Goal: Transaction & Acquisition: Register for event/course

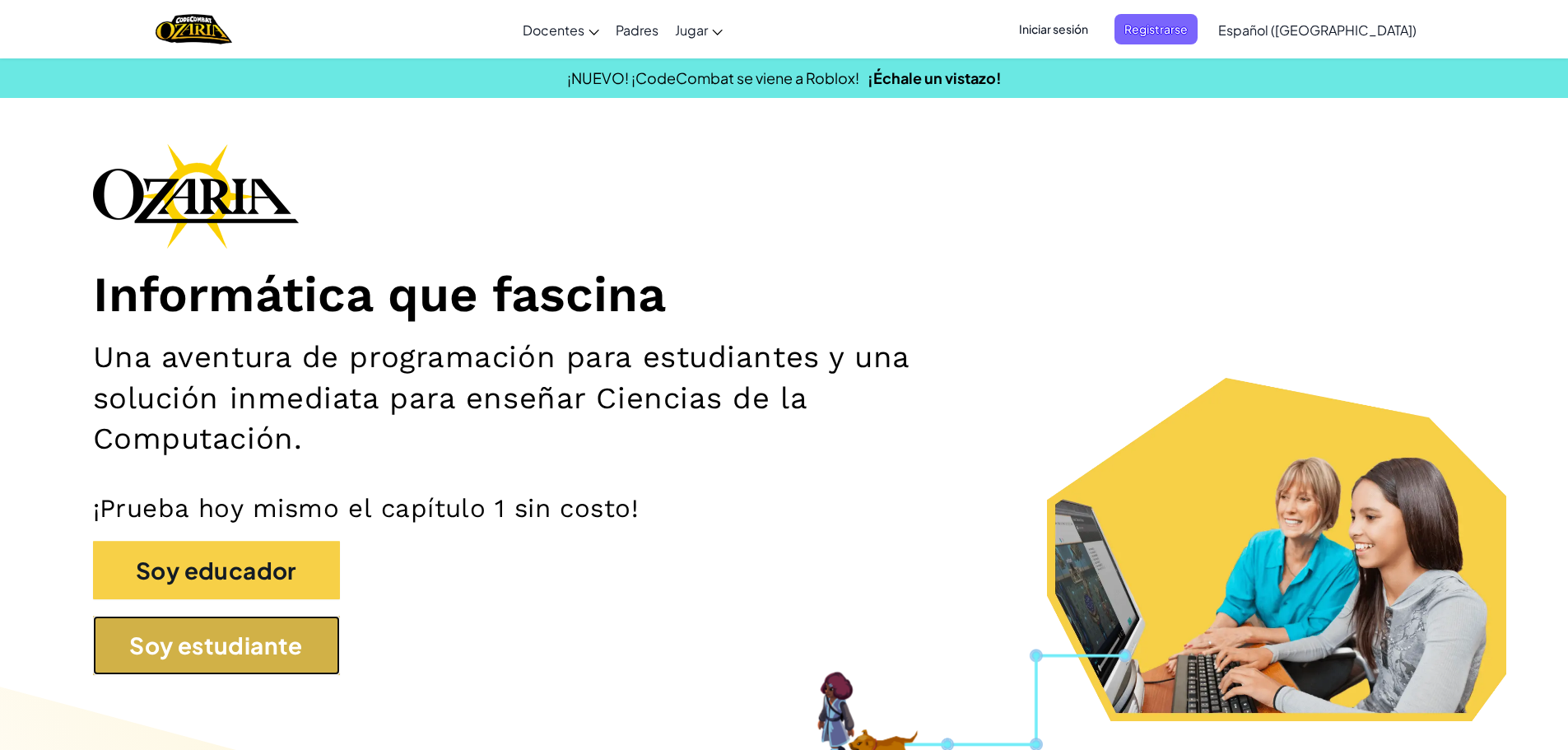
click at [163, 653] on button "Soy estudiante" at bounding box center [216, 645] width 247 height 59
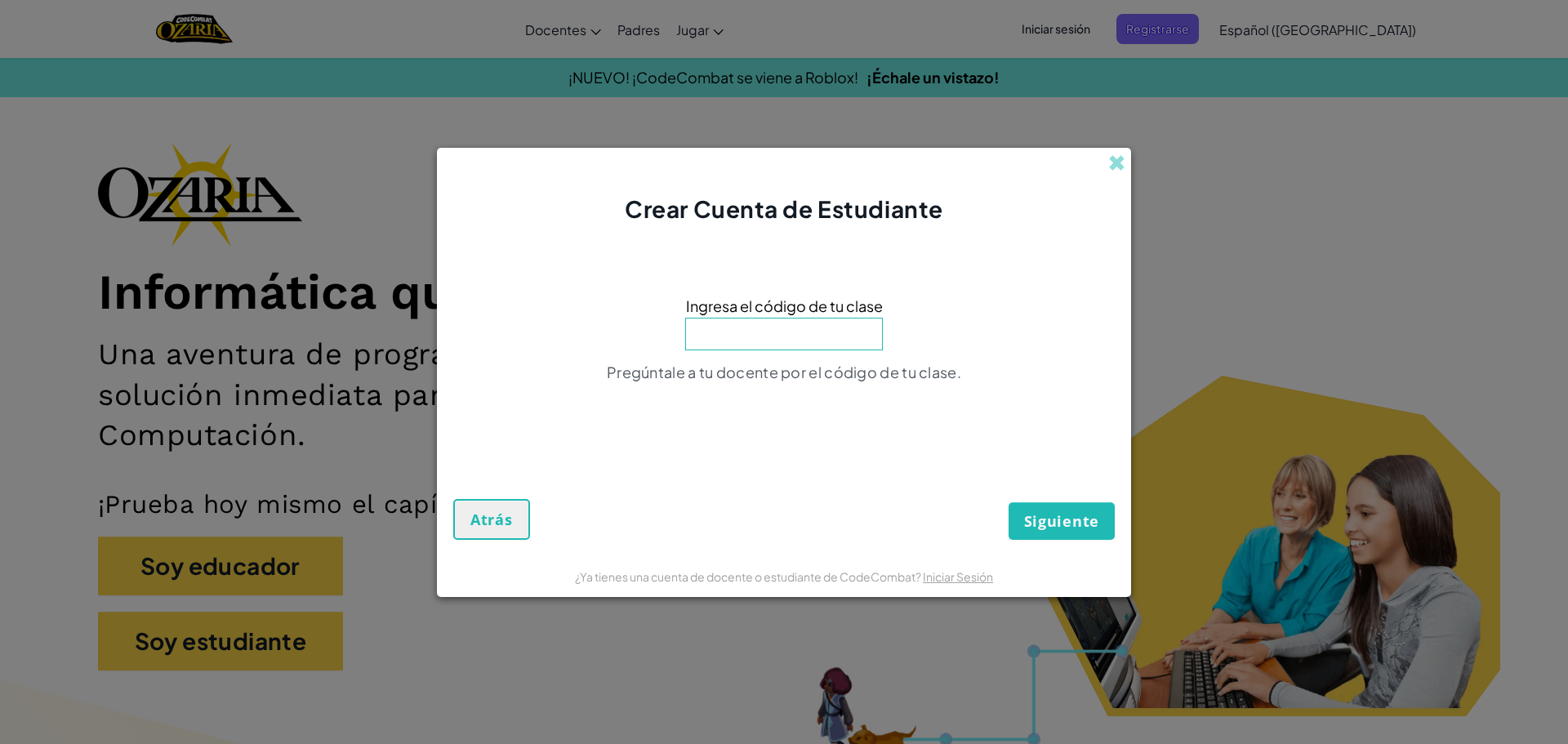
drag, startPoint x: 1107, startPoint y: 165, endPoint x: 1160, endPoint y: 71, distance: 107.9
click at [1108, 165] on div "Crear Cuenta de Estudiante" at bounding box center [784, 187] width 695 height 78
click at [1134, 133] on div "Crear Cuenta de Estudiante Ingresa el código de tu clase Pregúntale a tu docent…" at bounding box center [784, 372] width 1568 height 744
click at [1116, 172] on span at bounding box center [1117, 163] width 17 height 17
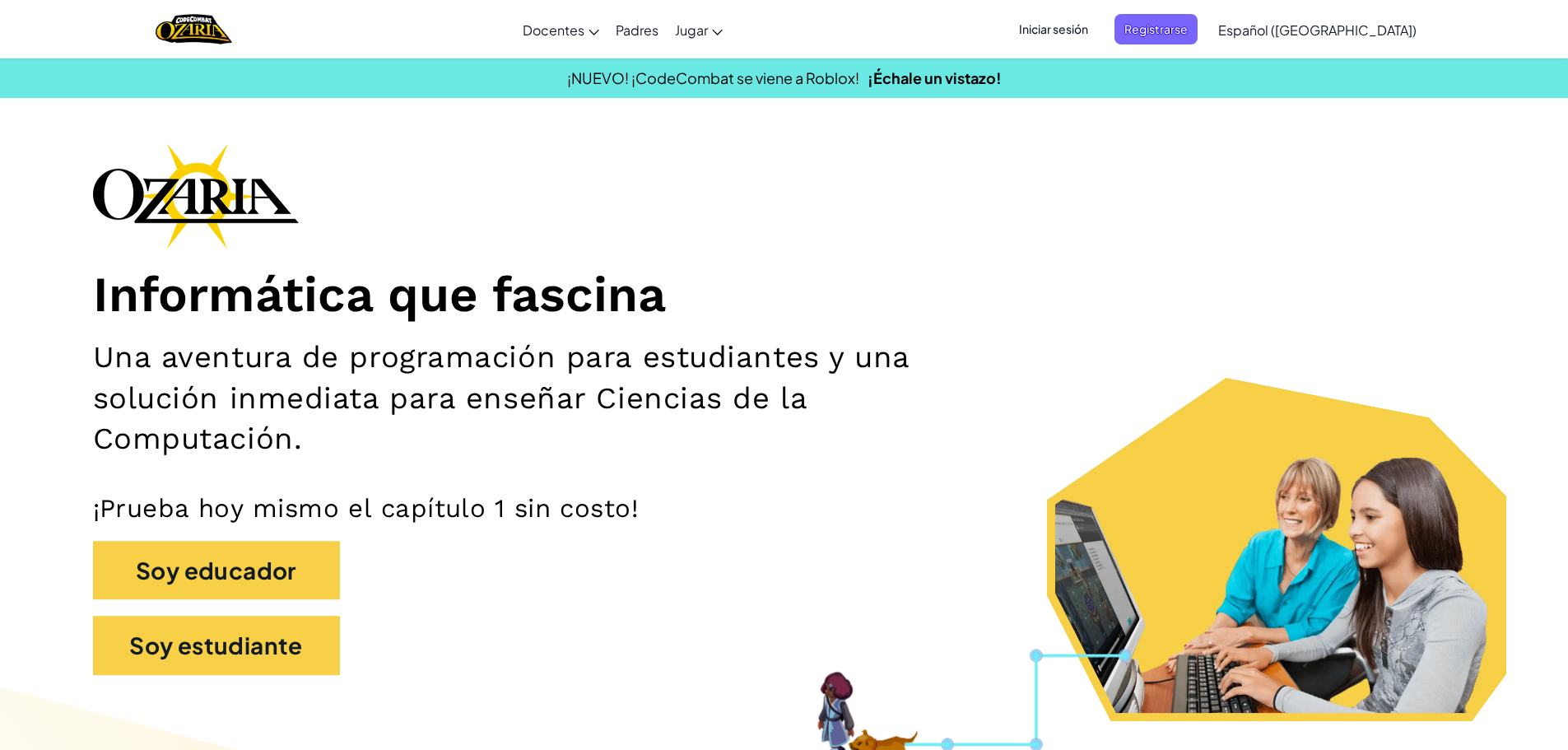
click at [1093, 15] on span "Iniciar sesión" at bounding box center [1053, 29] width 89 height 30
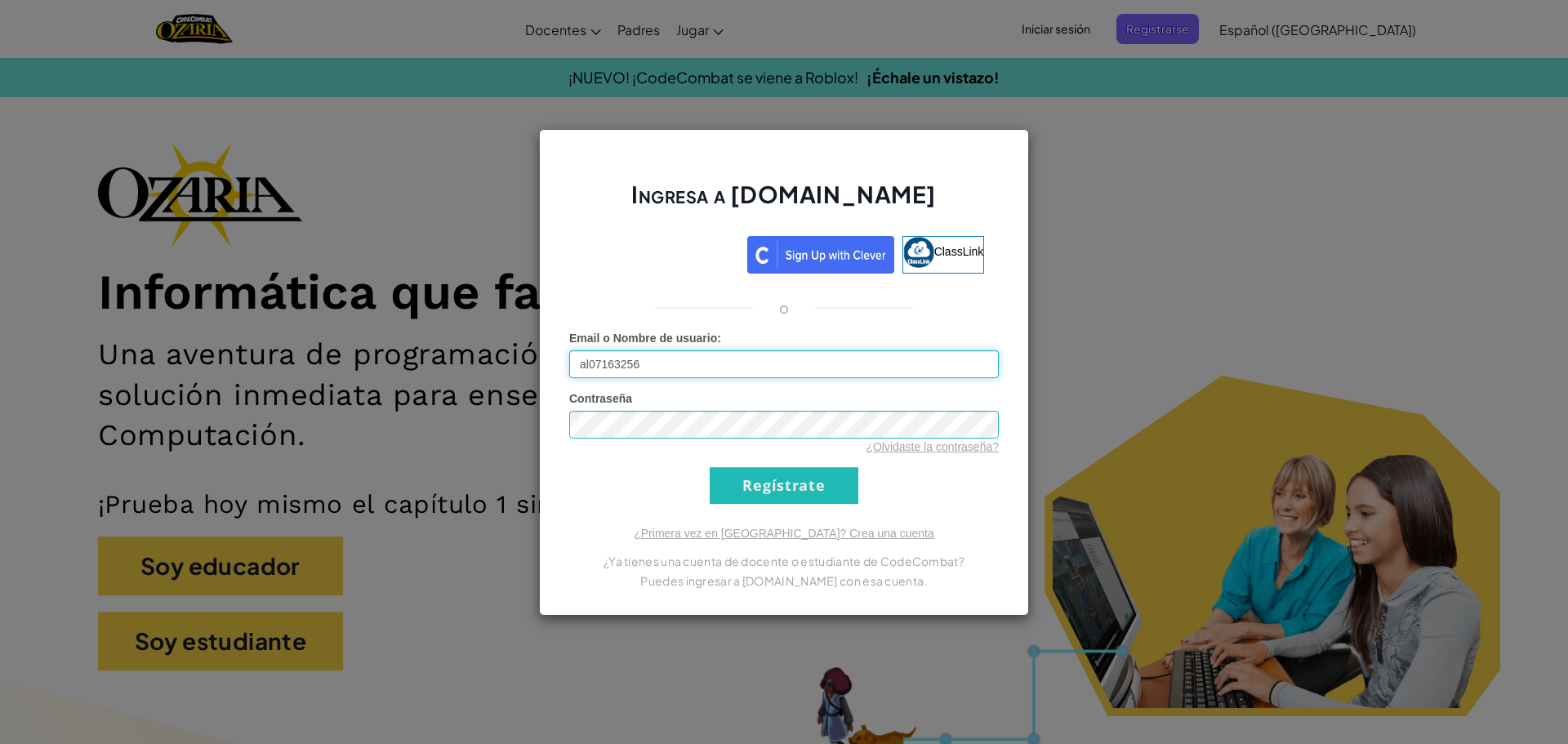
type input "[EMAIL_ADDRESS][DOMAIN_NAME]"
click at [709, 467] on input "Regístrate" at bounding box center [783, 485] width 148 height 36
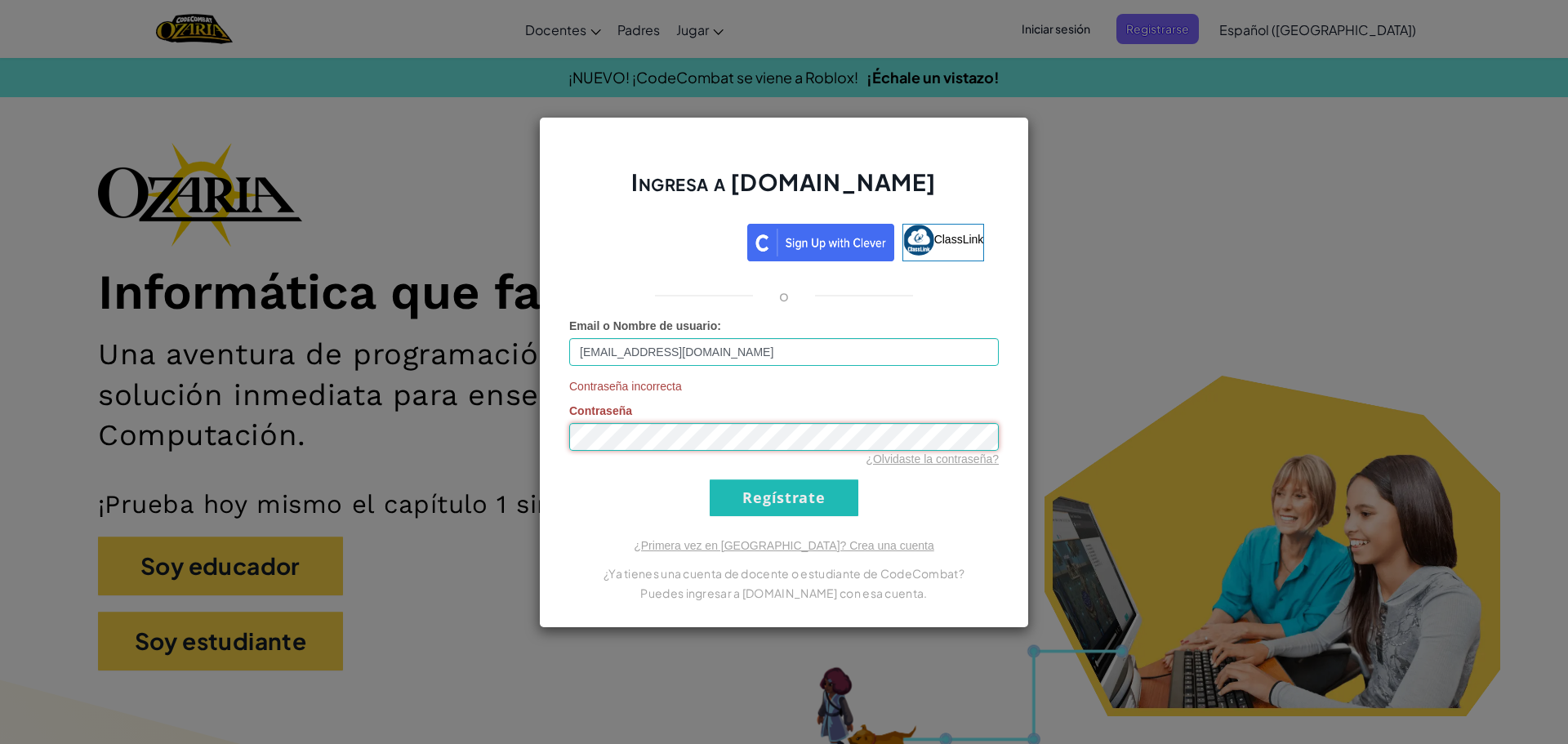
click at [709, 479] on input "Regístrate" at bounding box center [783, 497] width 148 height 36
